Goal: Information Seeking & Learning: Learn about a topic

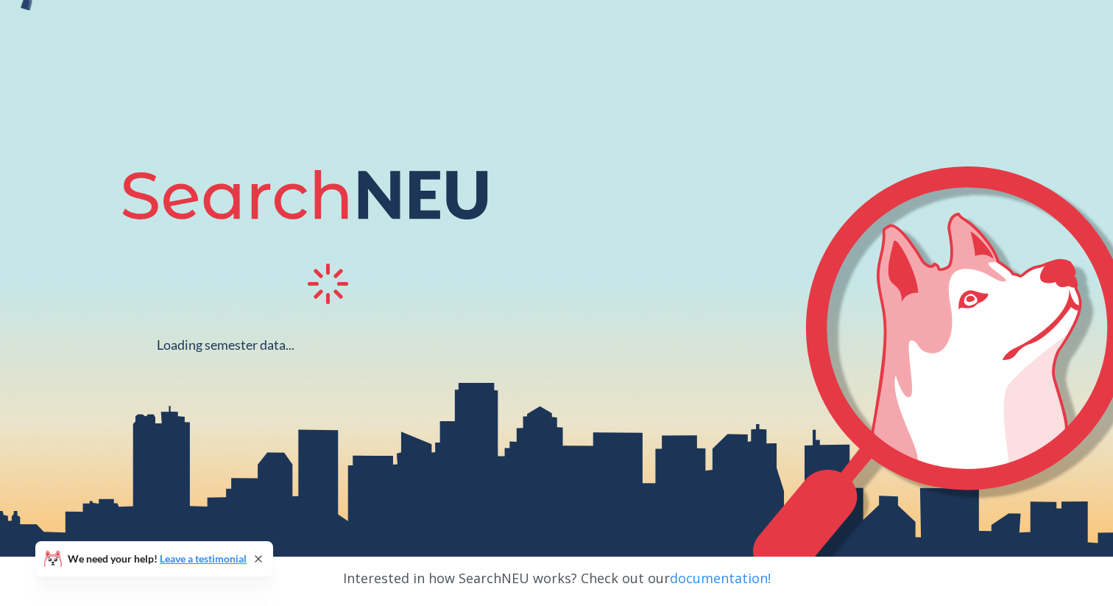
scroll to position [99, 0]
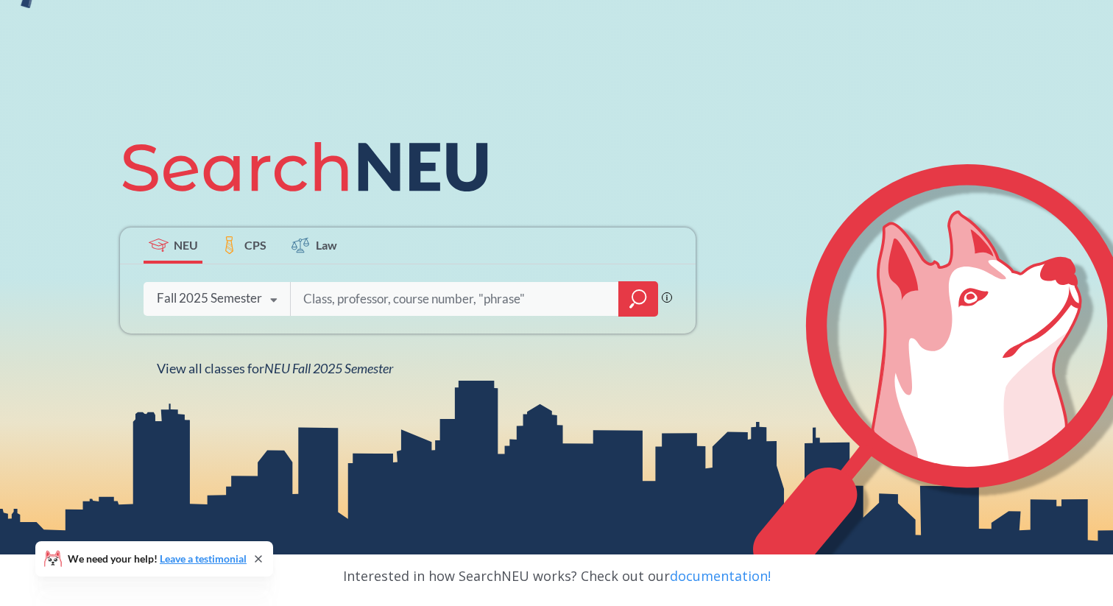
click at [390, 303] on input "search" at bounding box center [455, 299] width 306 height 31
type input "h"
click at [352, 308] on input ""global health"" at bounding box center [455, 299] width 306 height 31
click at [348, 301] on input ""global health"" at bounding box center [455, 299] width 306 height 31
click at [309, 295] on input ""global Health"" at bounding box center [455, 299] width 306 height 31
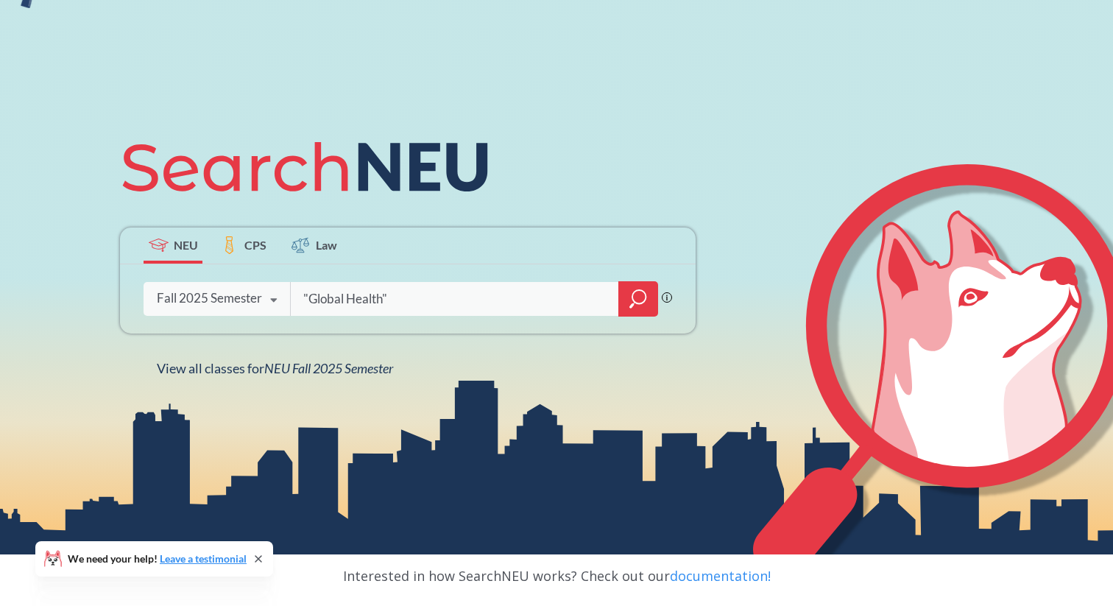
type input ""Global Health""
click at [644, 302] on icon "magnifying glass" at bounding box center [639, 299] width 18 height 21
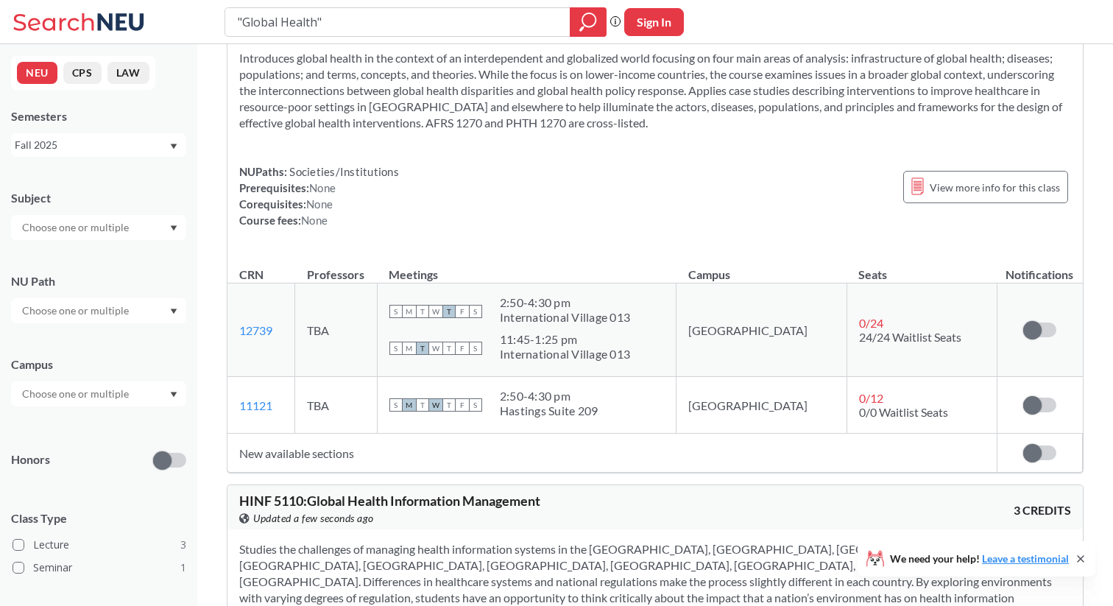
scroll to position [815, 0]
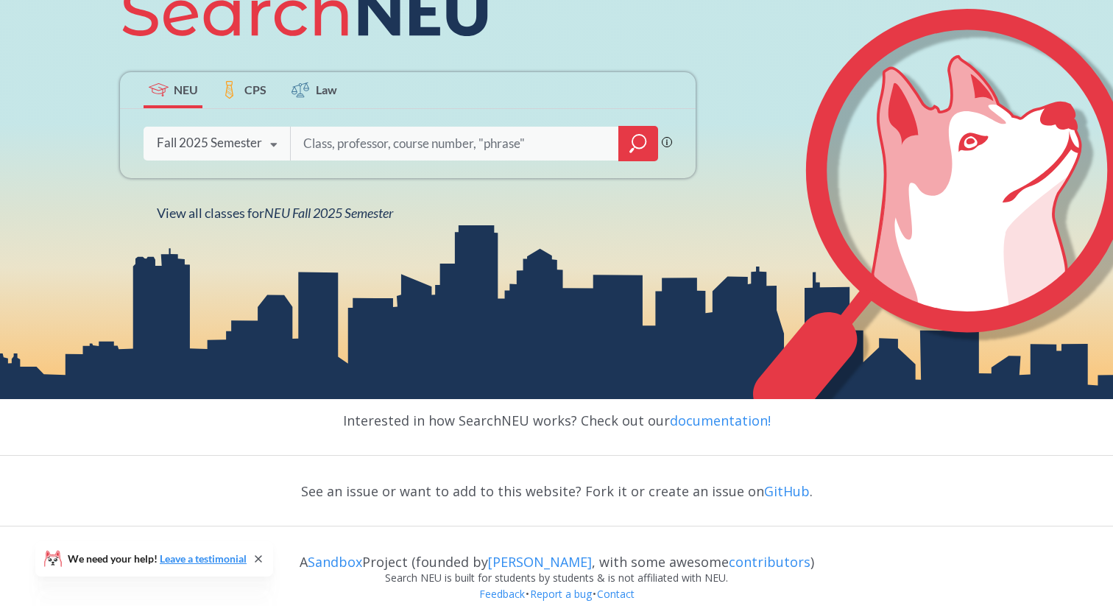
scroll to position [272, 0]
